Goal: Transaction & Acquisition: Purchase product/service

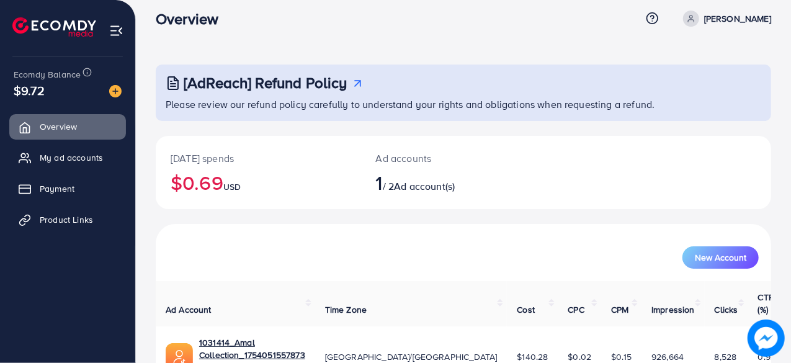
scroll to position [12, 0]
click at [114, 89] on img at bounding box center [115, 91] width 12 height 12
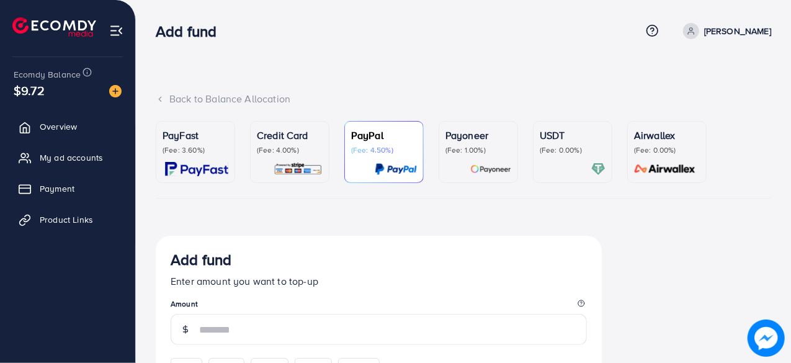
click at [199, 148] on p "(Fee: 3.60%)" at bounding box center [196, 150] width 66 height 10
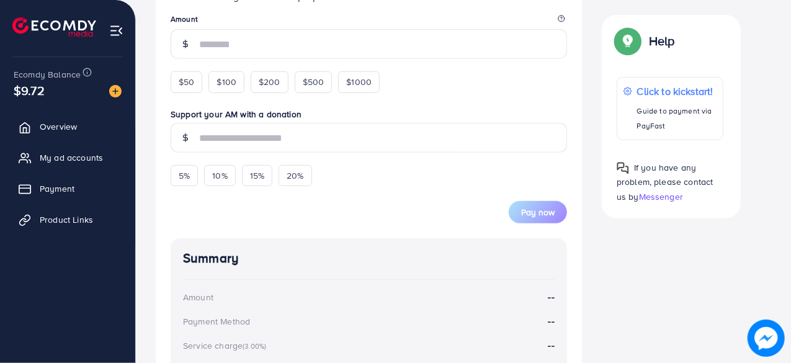
scroll to position [289, 0]
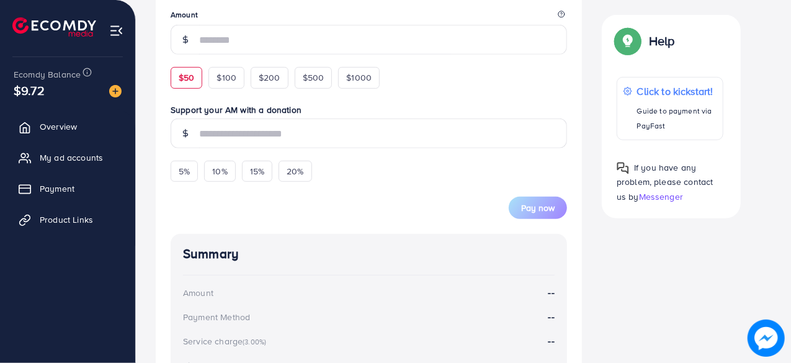
click at [189, 74] on span "$50" at bounding box center [187, 77] width 16 height 12
type input "**"
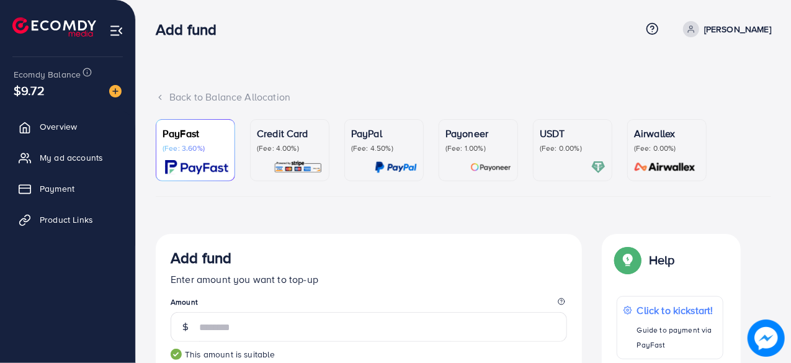
scroll to position [0, 0]
